Goal: Find specific page/section: Find specific page/section

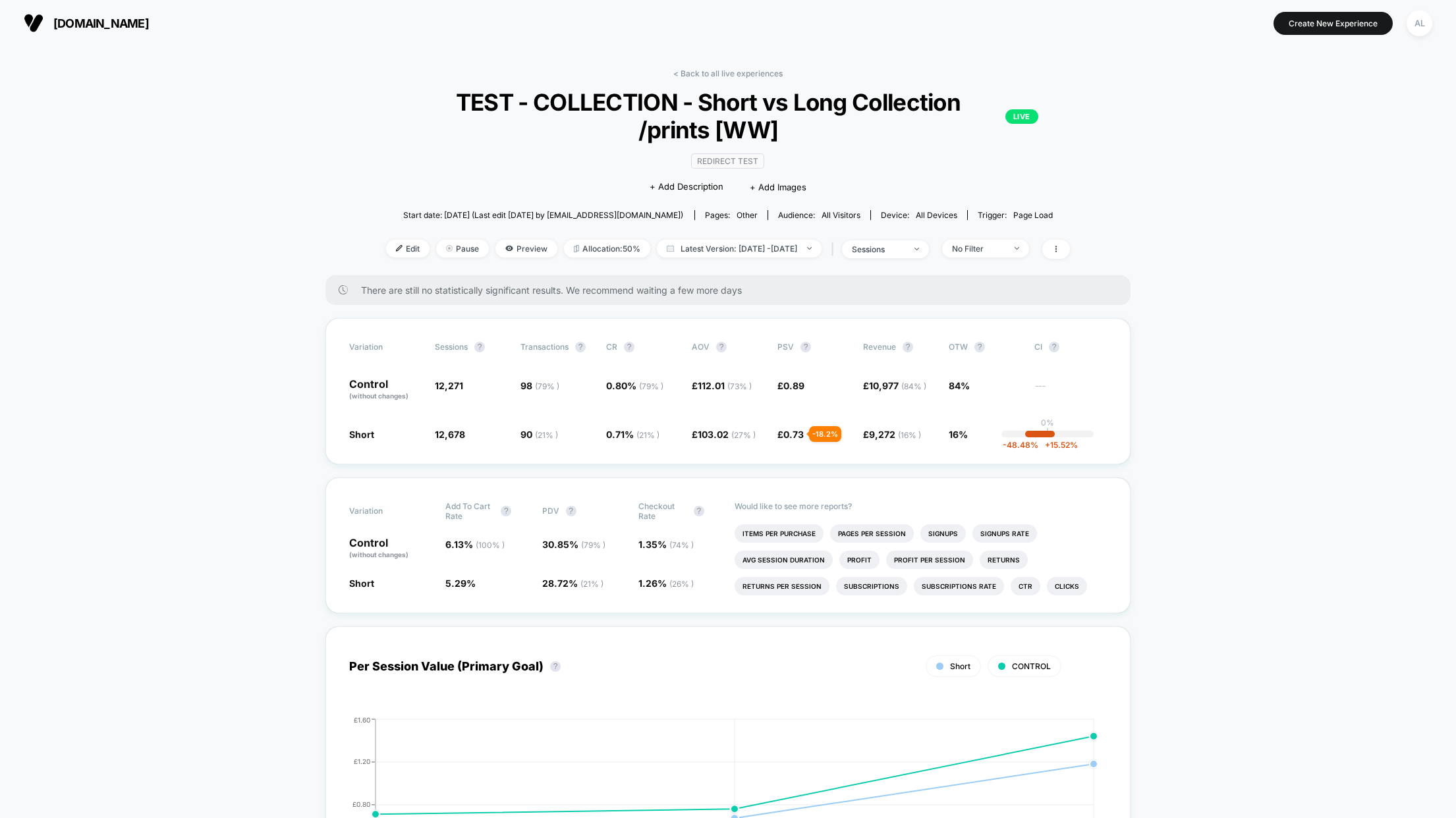
click at [702, 73] on link "< Back to all live experiences" at bounding box center [728, 73] width 109 height 10
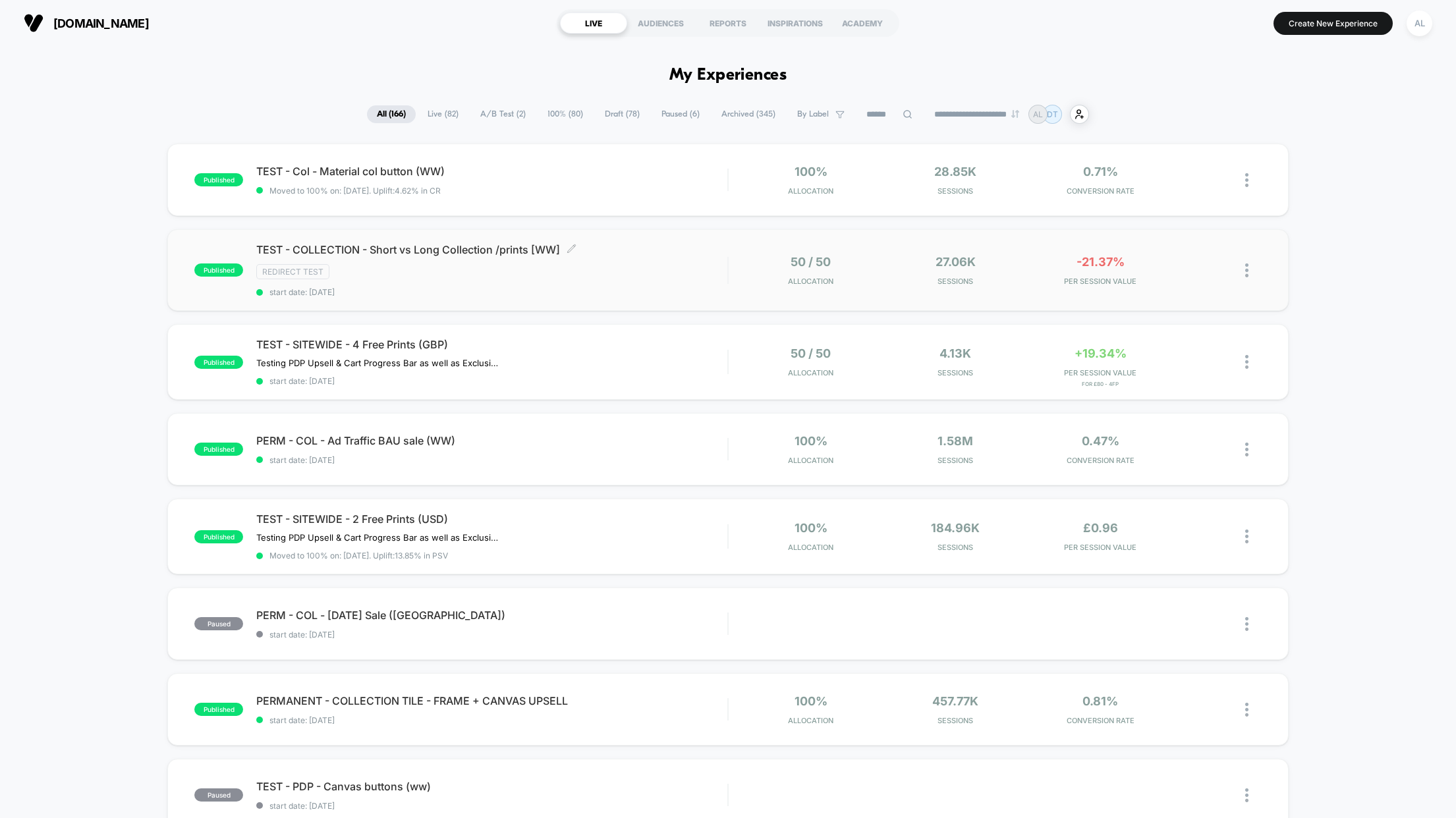
click at [685, 279] on div "TEST - COLLECTION - Short vs Long Collection /prints [WW] Click to edit experie…" at bounding box center [491, 270] width 471 height 54
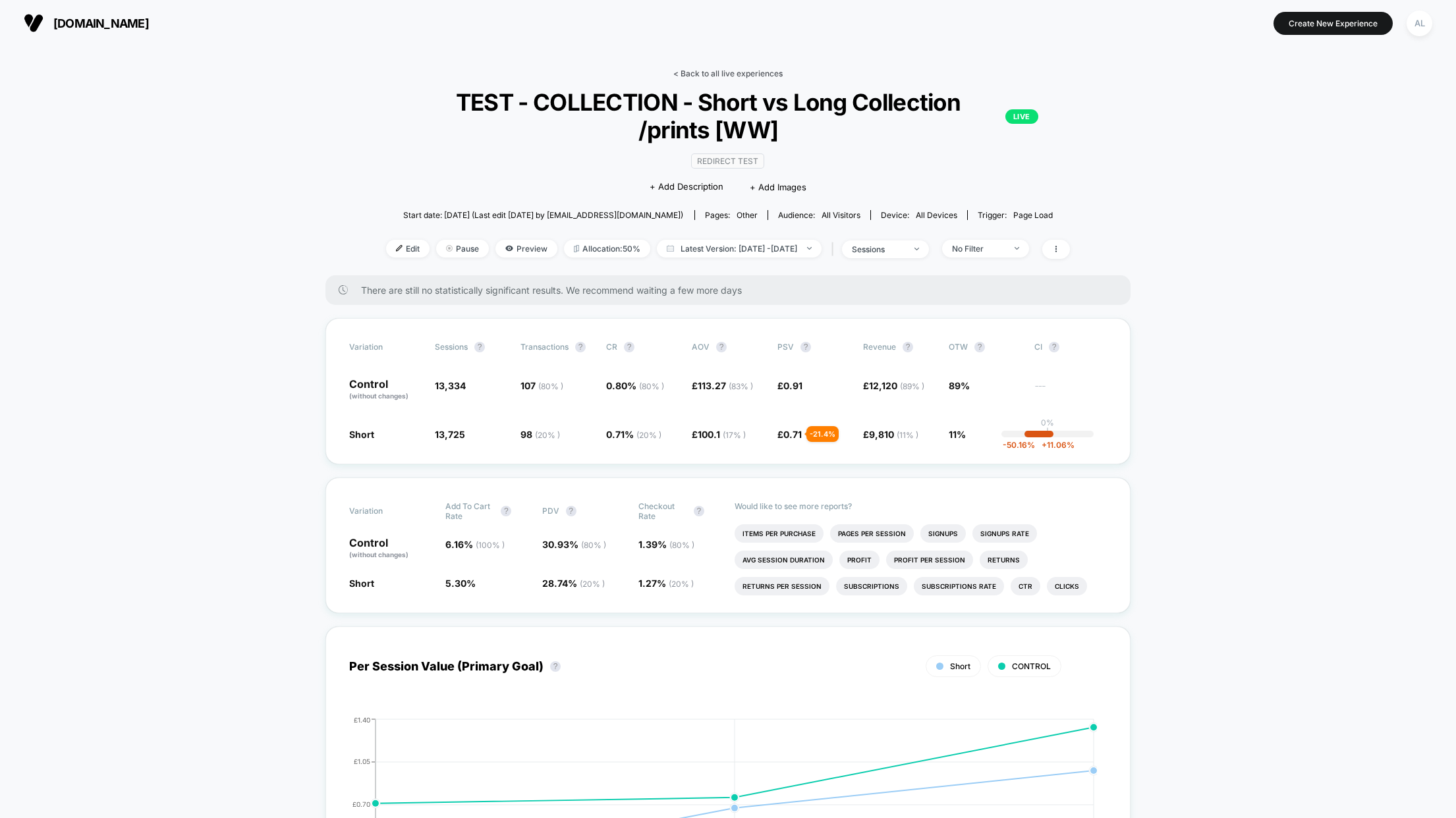
click at [719, 73] on link "< Back to all live experiences" at bounding box center [728, 73] width 109 height 10
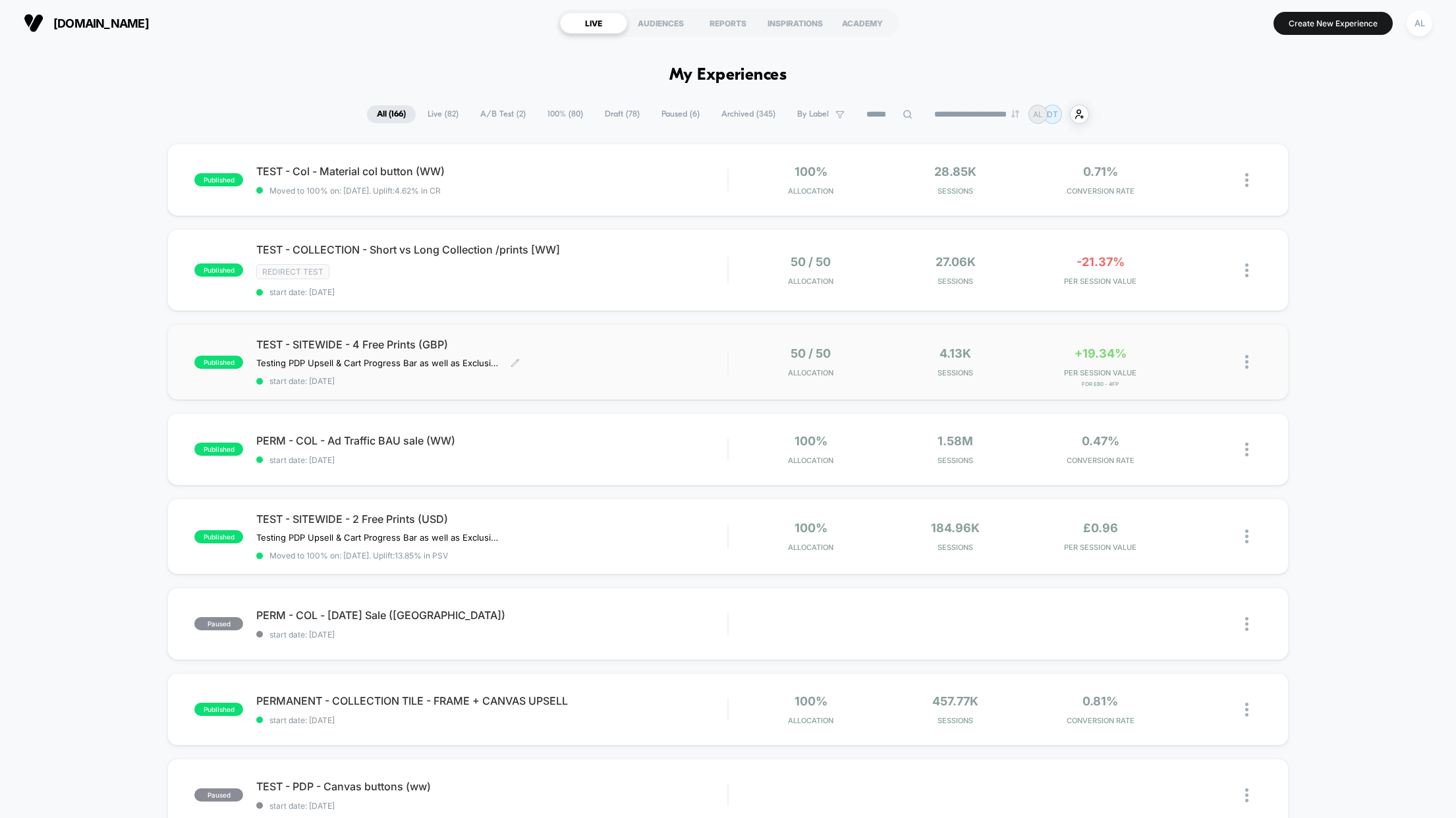
click at [707, 365] on div "TEST - SITEWIDE - 4 Free Prints (GBP) Testing PDP Upsell & Cart Progress Bar as…" at bounding box center [491, 363] width 471 height 48
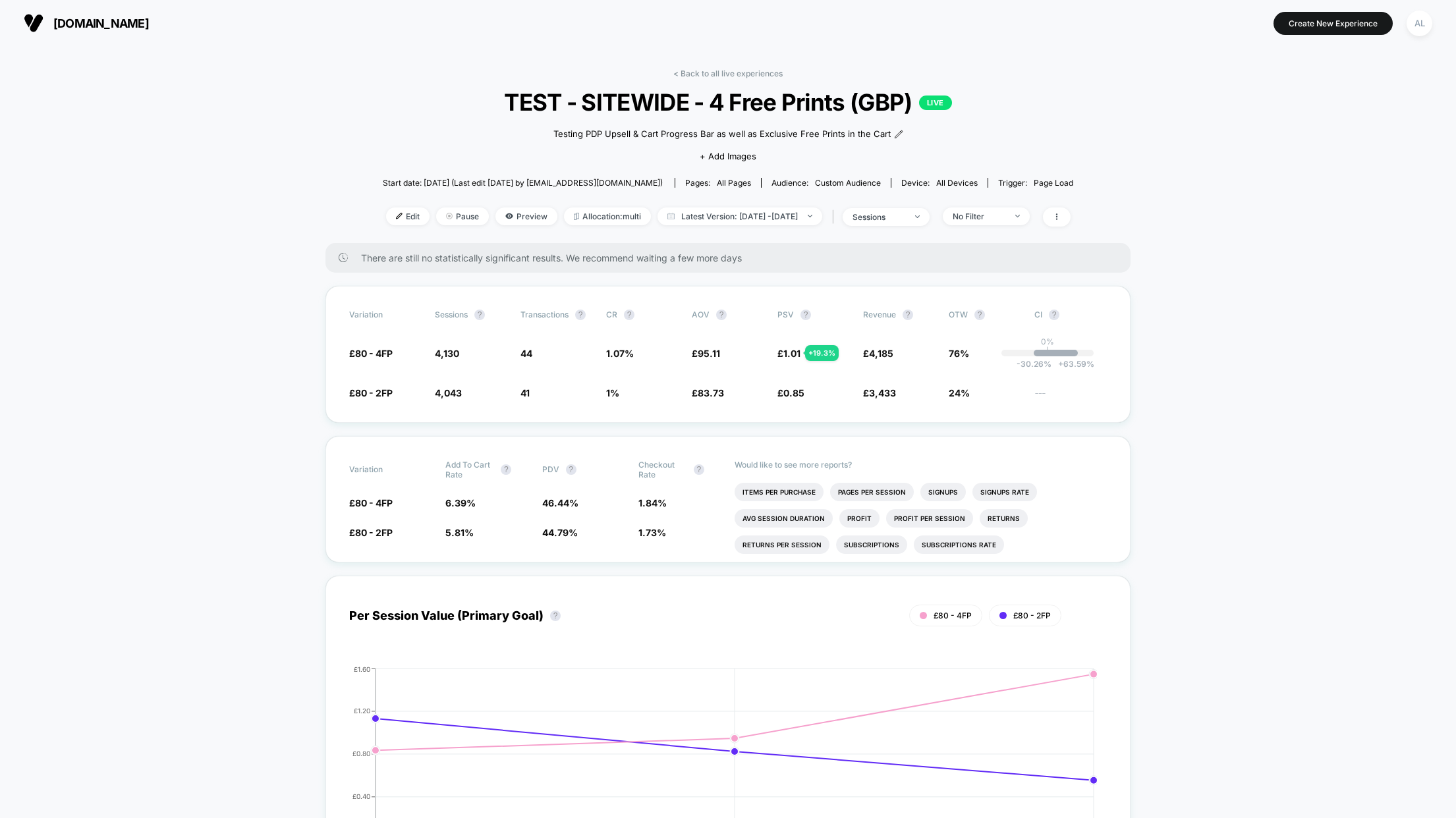
click at [1027, 206] on div "< Back to all live experiences TEST - SITEWIDE - 4 Free Prints (GBP) LIVE Testi…" at bounding box center [728, 156] width 690 height 175
click at [1005, 214] on div "No Filter" at bounding box center [978, 217] width 53 height 10
click at [1081, 224] on div "Mobile Visitors ? Desktop Visitors ? Returning Visitors ? New Visitors ? No Fil…" at bounding box center [1005, 337] width 188 height 227
click at [1061, 214] on icon at bounding box center [1057, 217] width 8 height 8
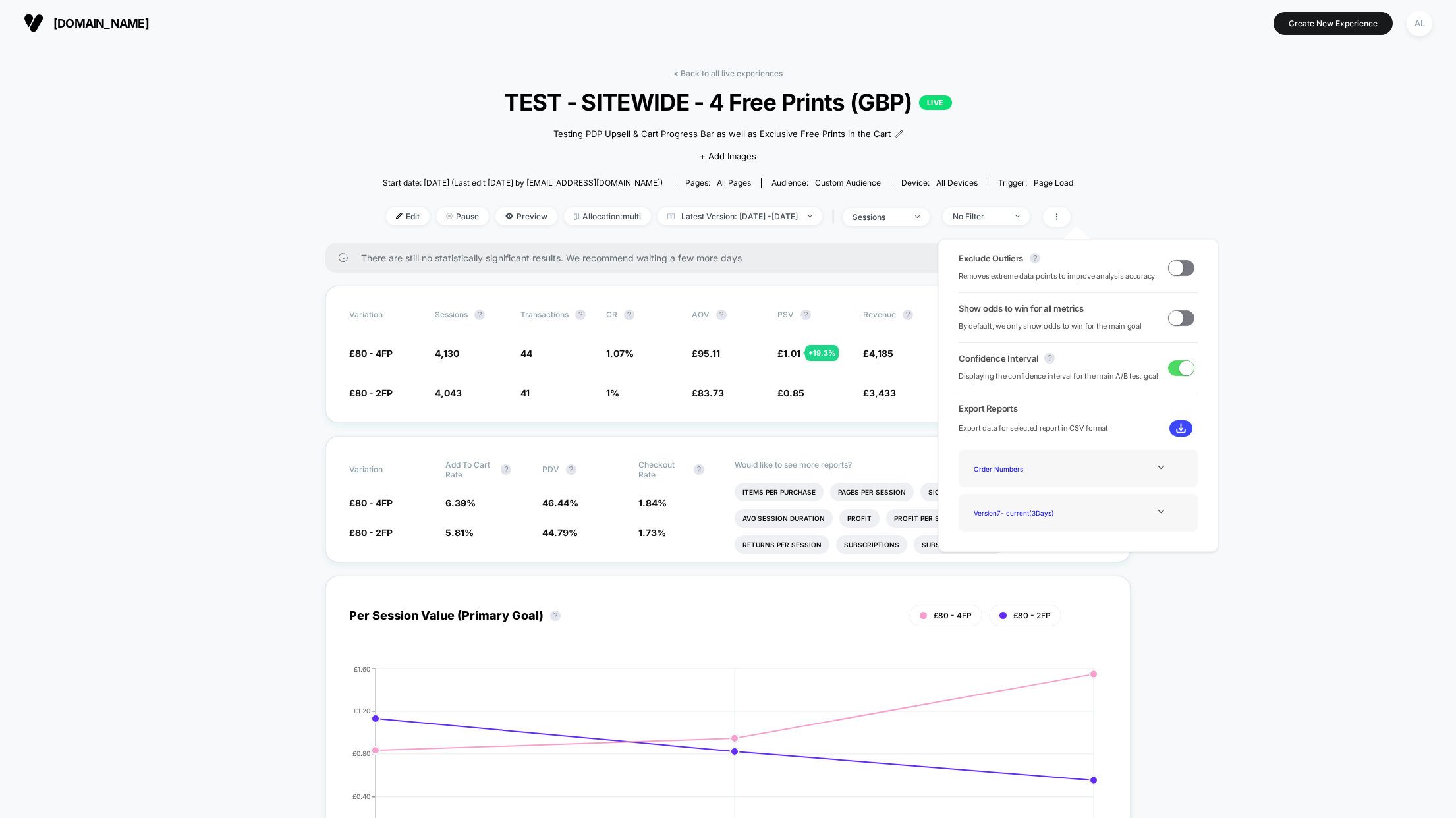
click at [1176, 268] on span at bounding box center [1176, 267] width 15 height 15
click at [1179, 324] on span at bounding box center [1180, 318] width 26 height 15
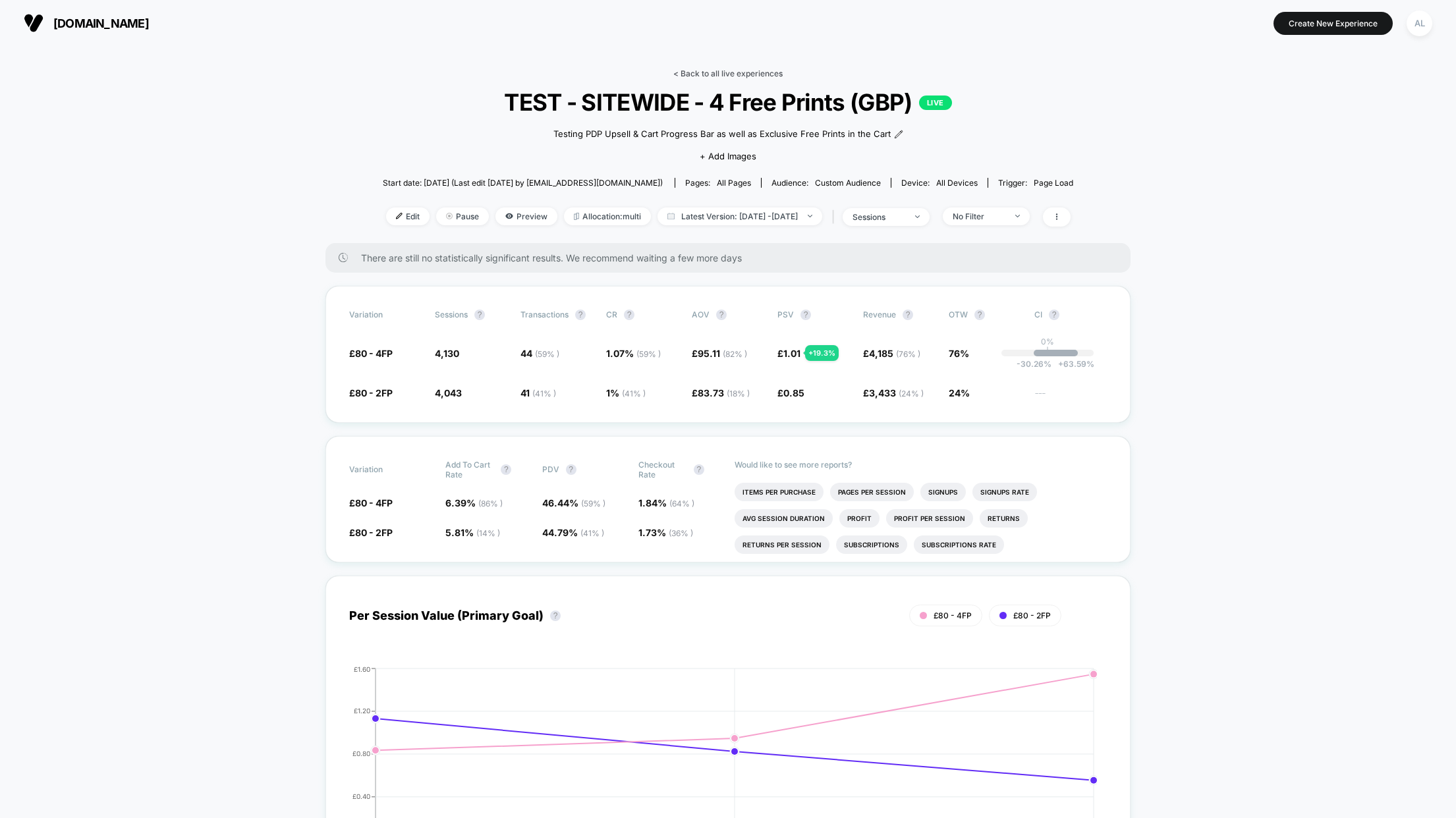
click at [697, 74] on link "< Back to all live experiences" at bounding box center [728, 73] width 109 height 10
